Goal: Information Seeking & Learning: Learn about a topic

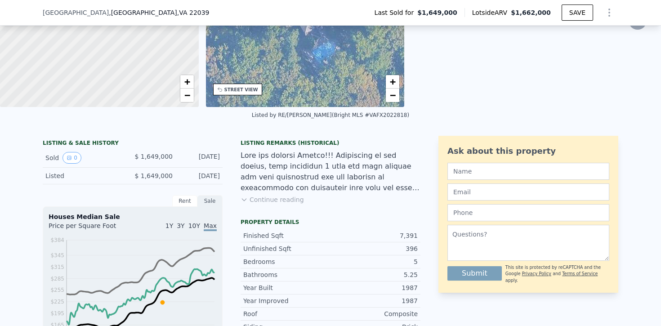
scroll to position [133, 0]
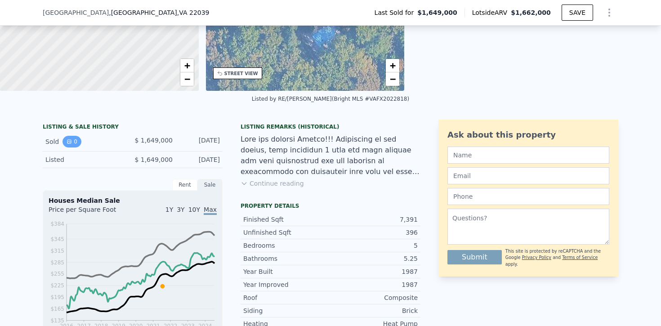
click at [72, 140] on button "0" at bounding box center [72, 142] width 19 height 12
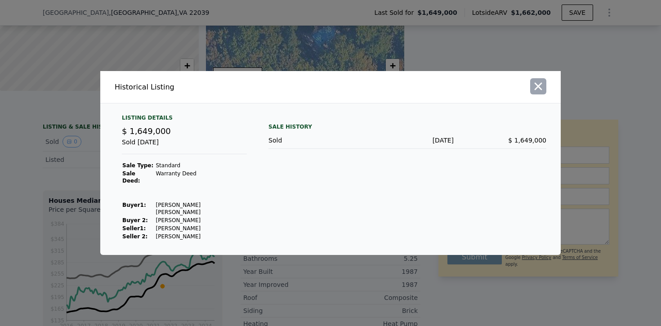
click at [534, 93] on icon "button" at bounding box center [538, 86] width 13 height 13
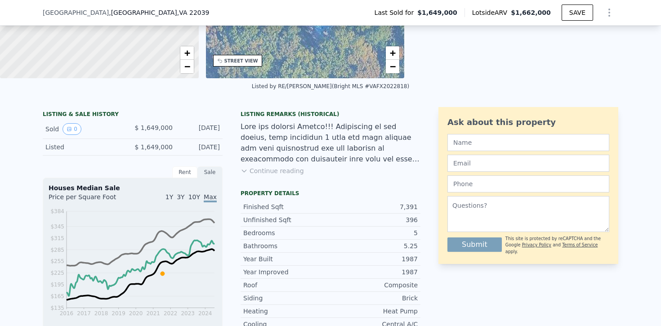
scroll to position [143, 0]
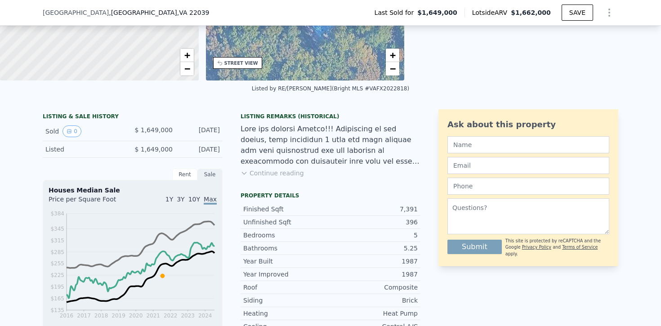
click at [291, 174] on button "Continue reading" at bounding box center [272, 173] width 63 height 9
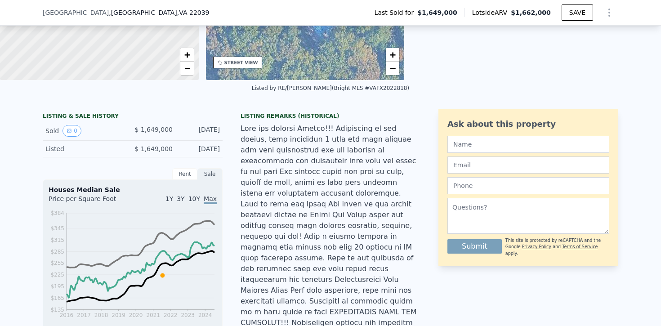
scroll to position [0, 0]
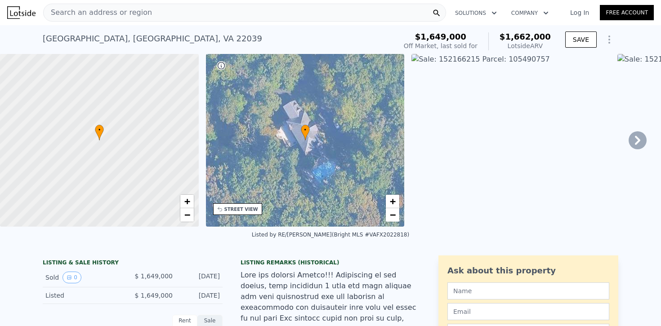
click at [470, 60] on img at bounding box center [511, 140] width 199 height 173
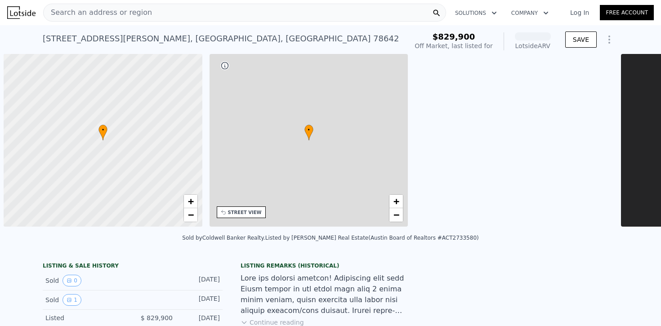
scroll to position [0, 4]
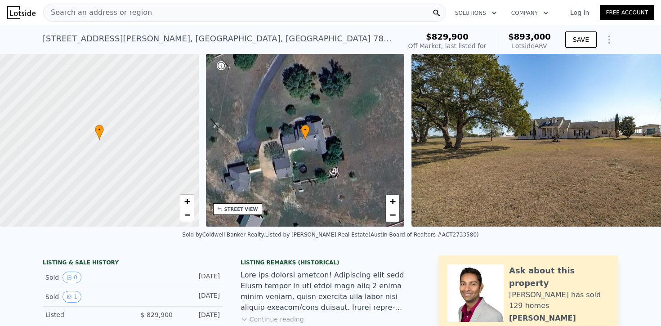
click at [494, 173] on img at bounding box center [542, 140] width 260 height 173
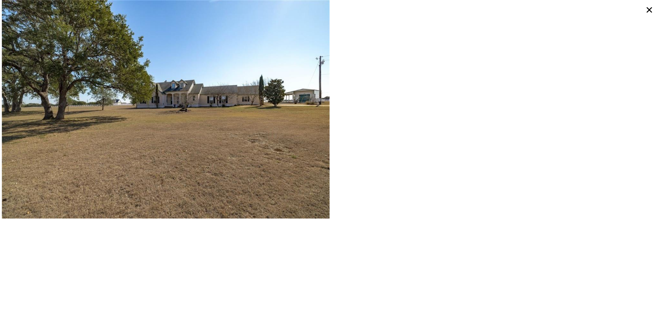
click at [651, 10] on icon at bounding box center [649, 10] width 13 height 13
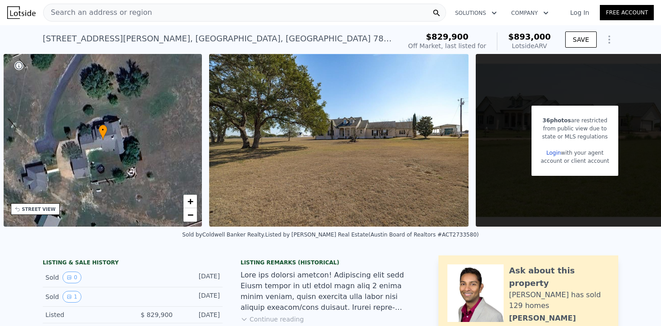
scroll to position [0, 223]
